Goal: Transaction & Acquisition: Purchase product/service

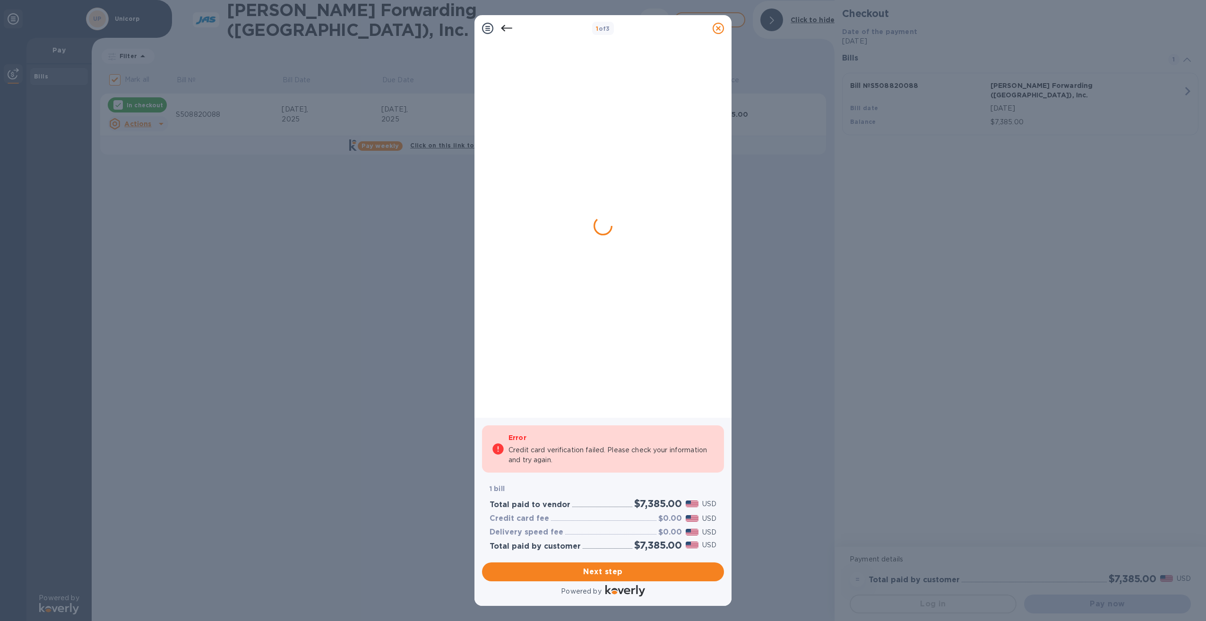
click at [624, 302] on div at bounding box center [600, 224] width 227 height 359
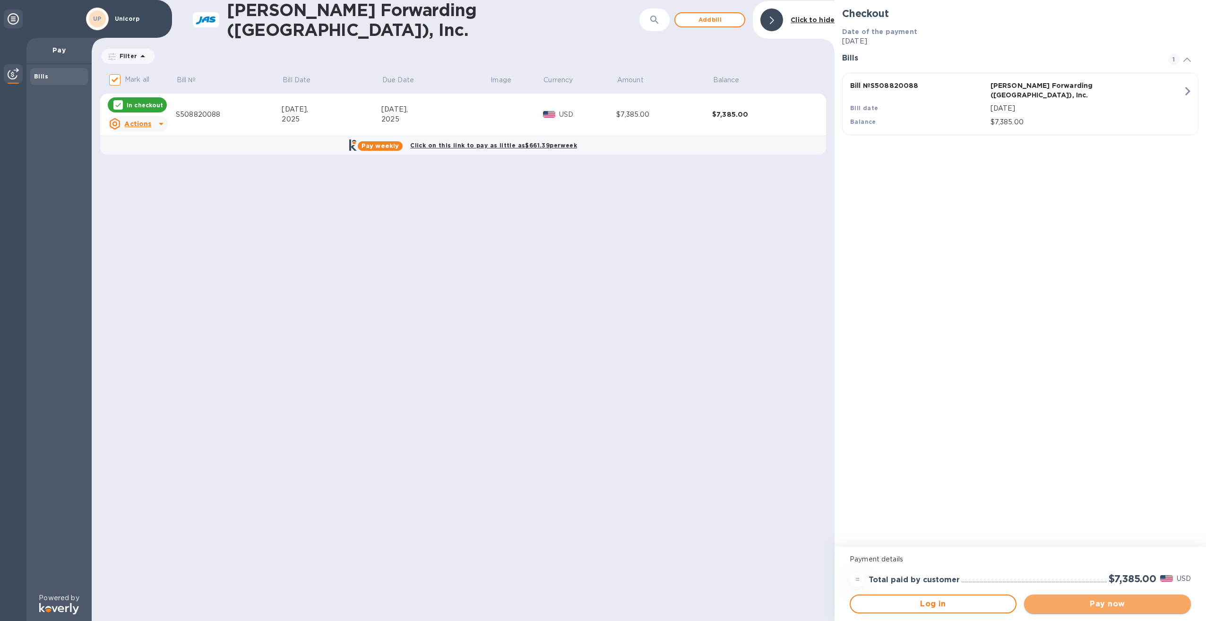
click at [1082, 605] on span "Pay now" at bounding box center [1107, 603] width 152 height 11
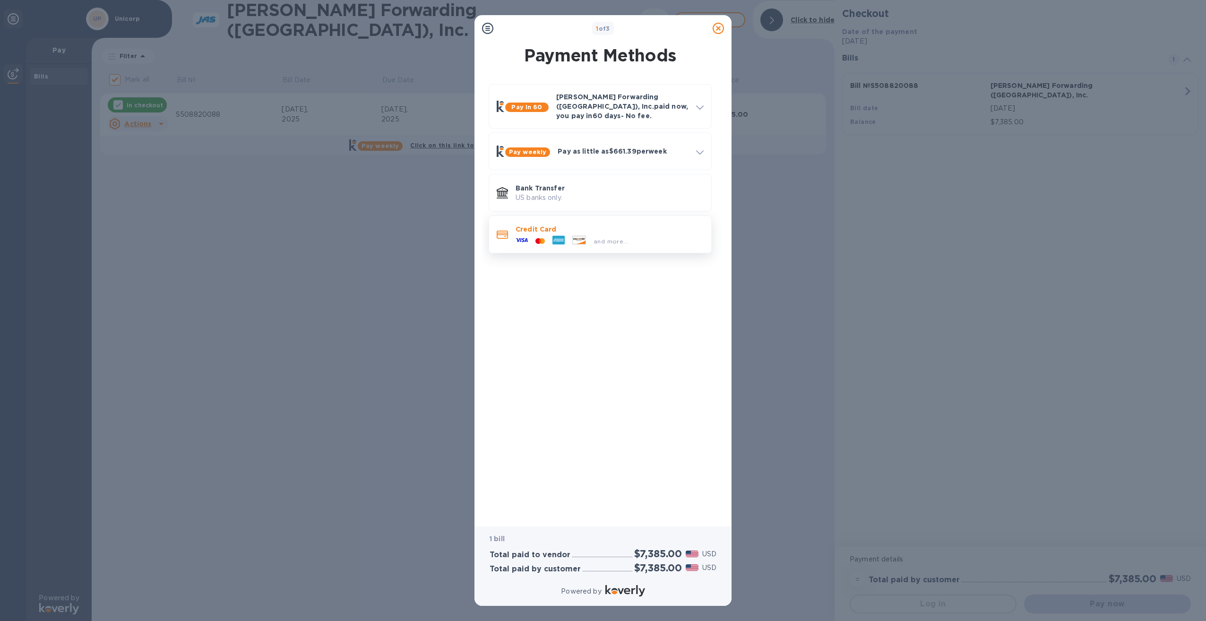
click at [625, 226] on p "Credit Card" at bounding box center [609, 228] width 188 height 9
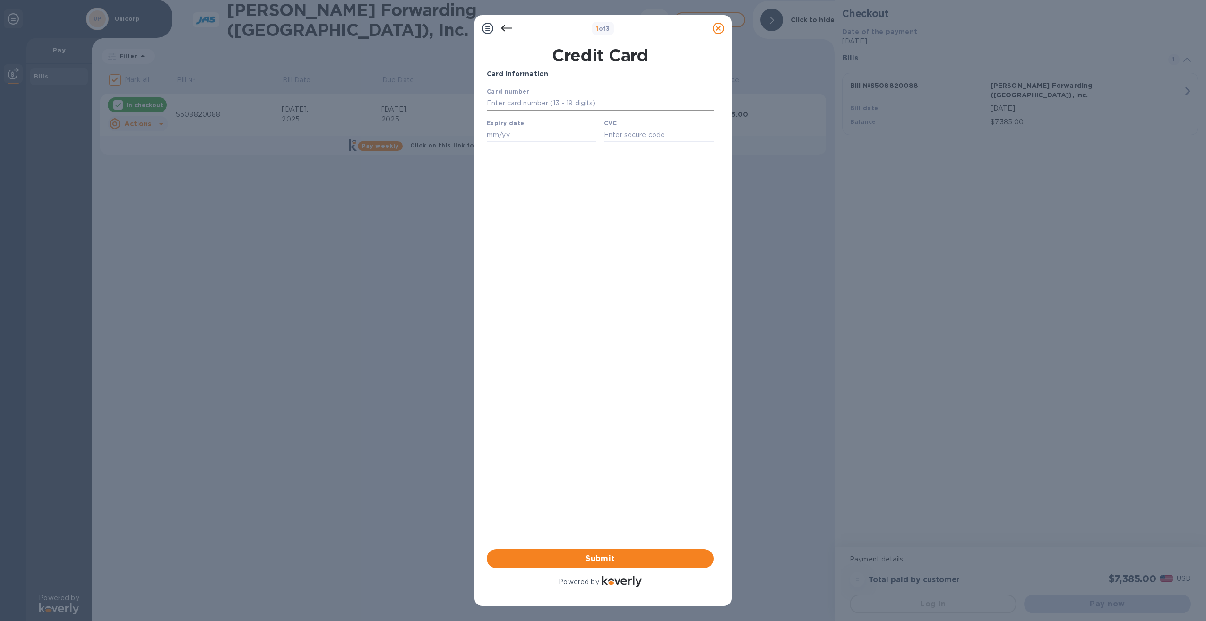
click at [522, 103] on input "text" at bounding box center [600, 103] width 227 height 14
type input "4715 2927 4073 9405"
click at [528, 135] on input "text" at bounding box center [542, 135] width 110 height 14
type input "08/29"
click at [638, 133] on input "text" at bounding box center [659, 135] width 110 height 14
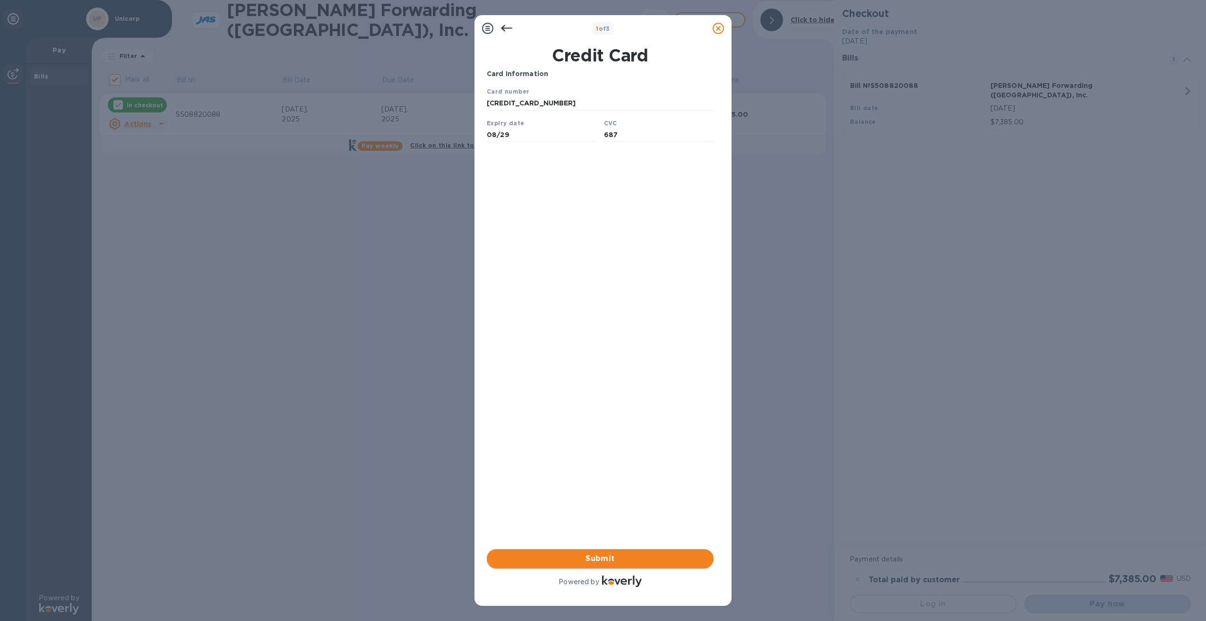
type input "687"
click at [556, 554] on span "Submit" at bounding box center [600, 558] width 212 height 11
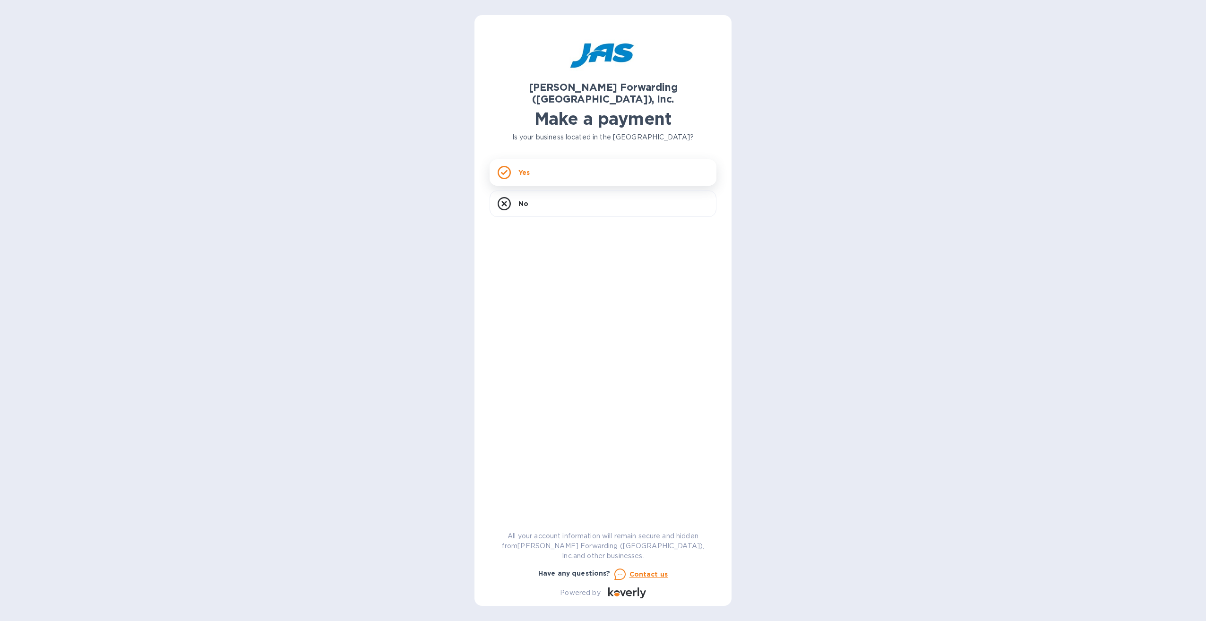
click at [558, 160] on div "Yes" at bounding box center [603, 172] width 227 height 26
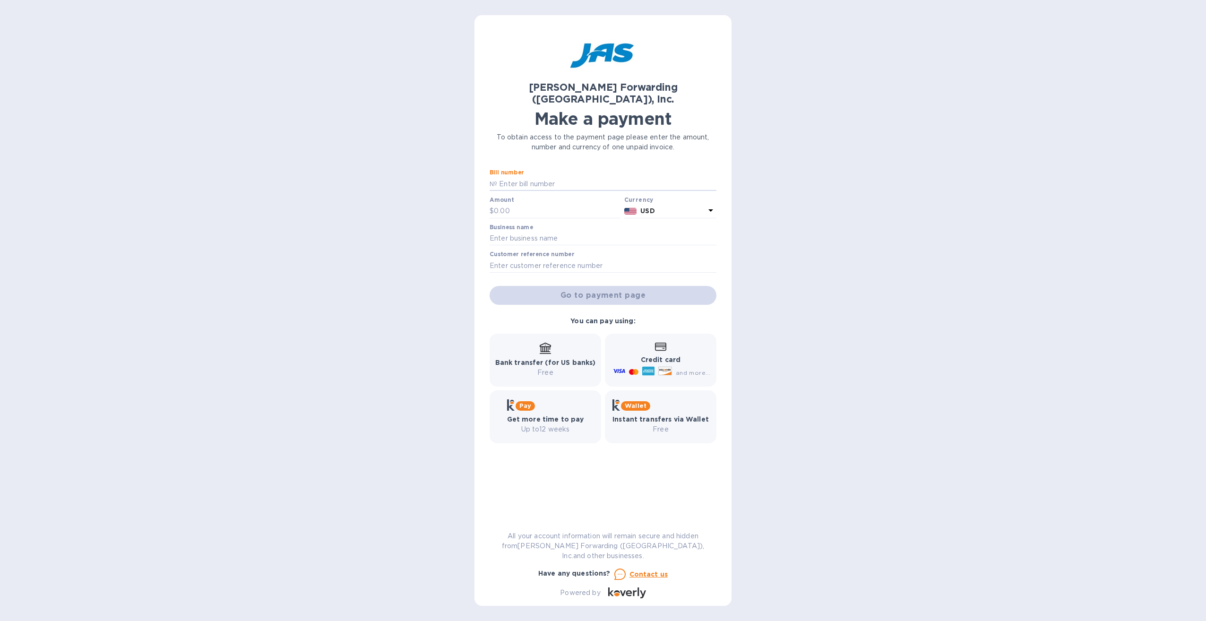
drag, startPoint x: 520, startPoint y: 166, endPoint x: 441, endPoint y: 178, distance: 80.2
click at [520, 177] on input "text" at bounding box center [606, 184] width 219 height 14
drag, startPoint x: 557, startPoint y: 161, endPoint x: 532, endPoint y: 170, distance: 26.2
click at [557, 169] on div "Bill number №" at bounding box center [603, 180] width 227 height 22
drag, startPoint x: 589, startPoint y: 178, endPoint x: 583, endPoint y: 176, distance: 6.3
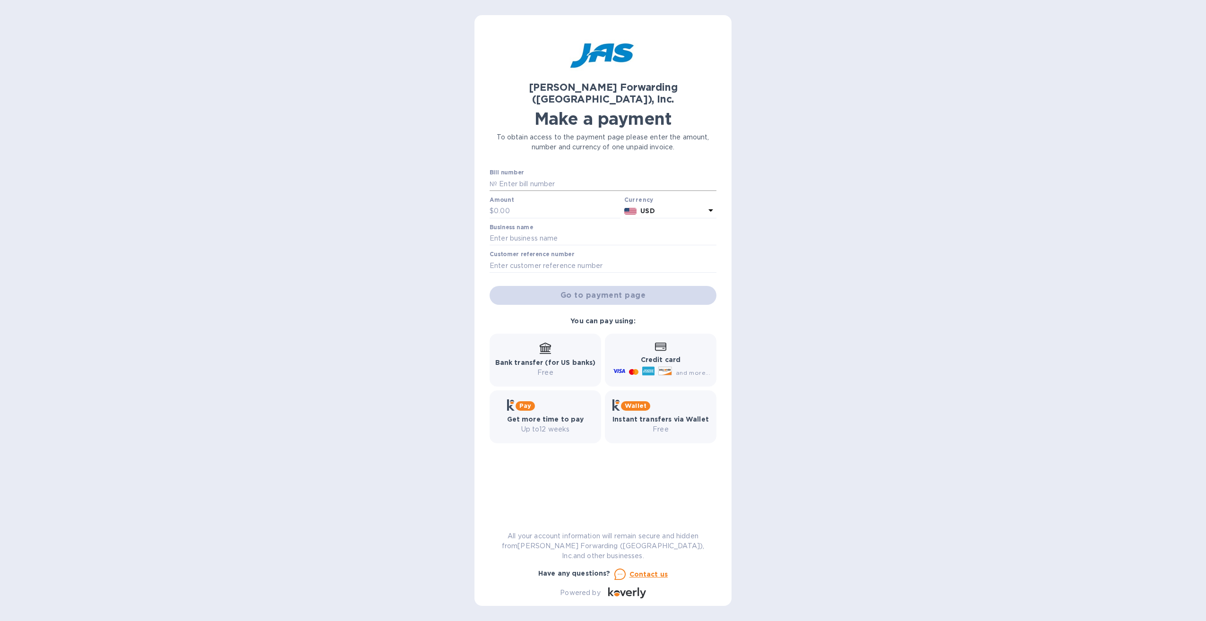
click at [587, 178] on input "text" at bounding box center [606, 184] width 219 height 14
paste input "S508820088"
type input "S508820088"
click at [535, 204] on input "text" at bounding box center [557, 211] width 127 height 14
click at [548, 204] on input "text" at bounding box center [557, 211] width 127 height 14
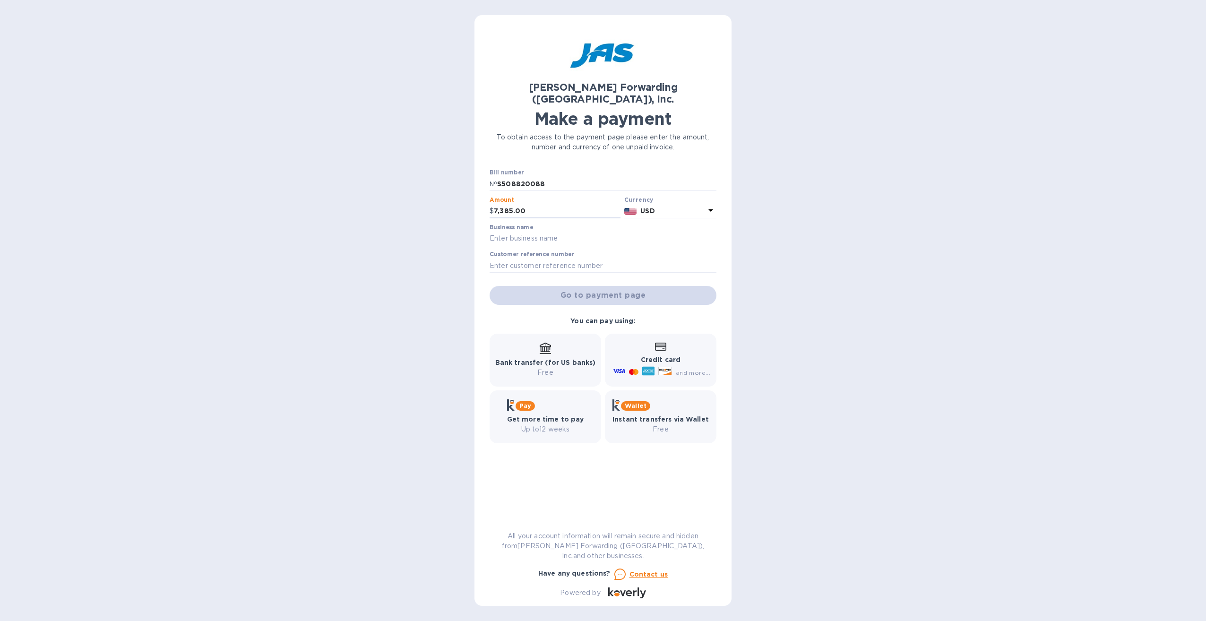
type input "7,385.00"
drag, startPoint x: 758, startPoint y: 219, endPoint x: 648, endPoint y: 225, distance: 110.7
click at [746, 220] on div "[PERSON_NAME] Forwarding ([GEOGRAPHIC_DATA]), Inc. Make a payment To obtain acc…" at bounding box center [603, 310] width 1206 height 621
click at [622, 232] on input "text" at bounding box center [603, 239] width 227 height 14
click at [543, 232] on input "text" at bounding box center [603, 239] width 227 height 14
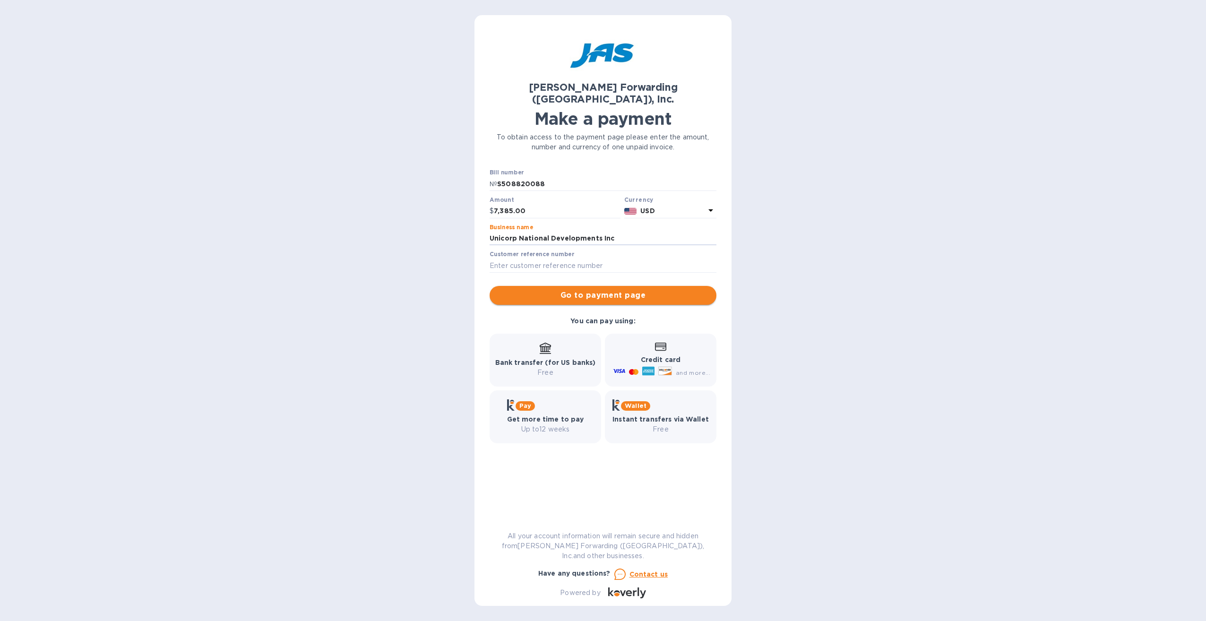
type input "Unicorp National Developments Inc"
click at [602, 290] on span "Go to payment page" at bounding box center [603, 295] width 212 height 11
